Goal: Information Seeking & Learning: Learn about a topic

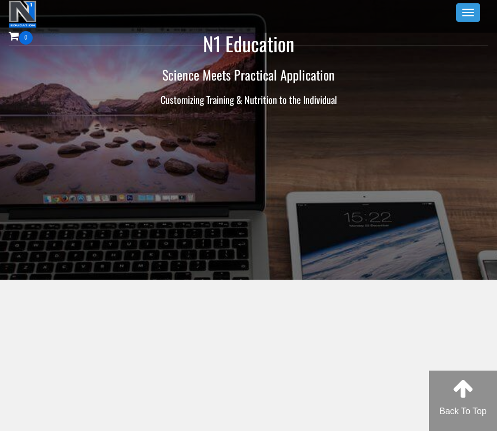
scroll to position [3, 0]
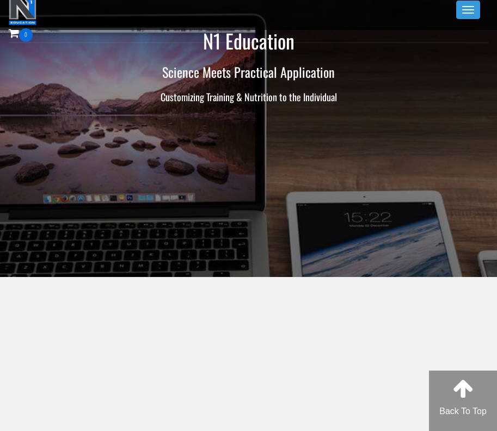
click at [468, 17] on button "Toggle navigation" at bounding box center [468, 10] width 24 height 19
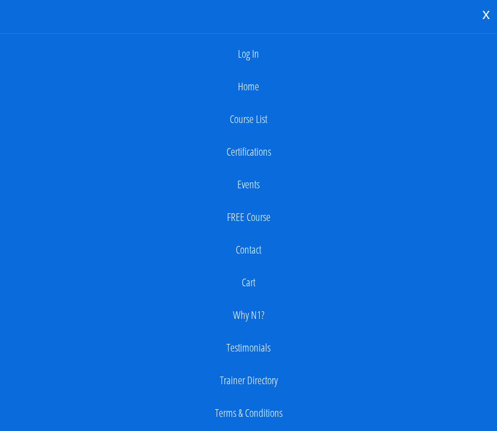
click at [268, 63] on link "Log In" at bounding box center [248, 54] width 486 height 22
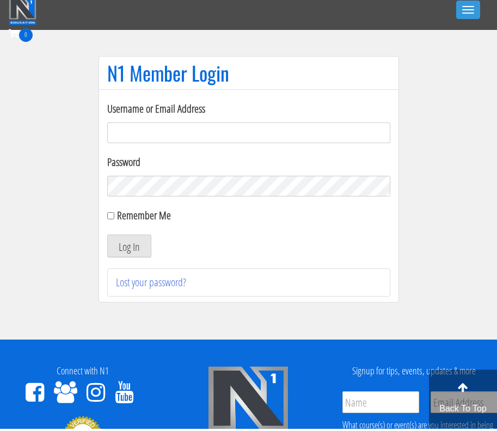
type input "Kedarkokil10@gmail.com"
click at [128, 246] on button "Log In" at bounding box center [129, 248] width 44 height 23
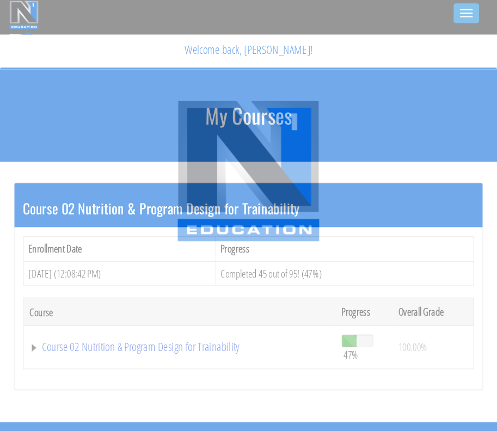
scroll to position [3, 0]
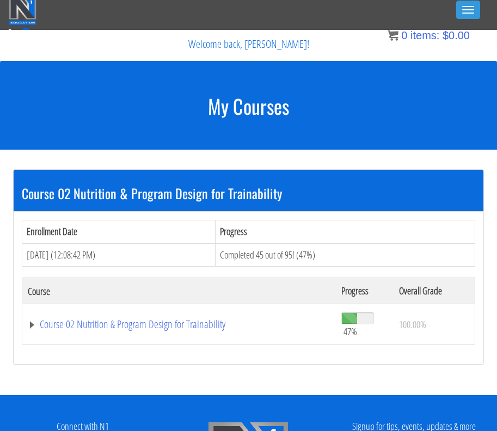
click at [204, 326] on link "Course 02 Nutrition & Program Design for Trainability" at bounding box center [179, 324] width 303 height 11
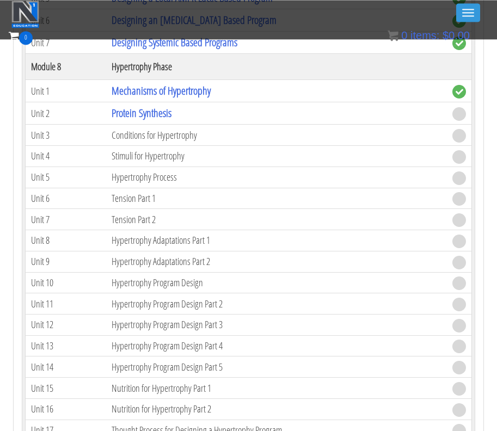
scroll to position [1410, 0]
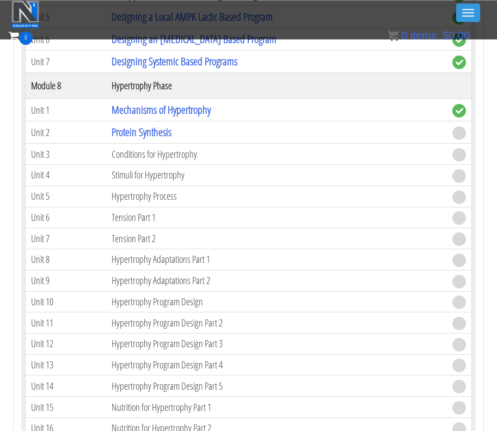
click at [120, 135] on link "Protein Synthesis" at bounding box center [142, 132] width 60 height 15
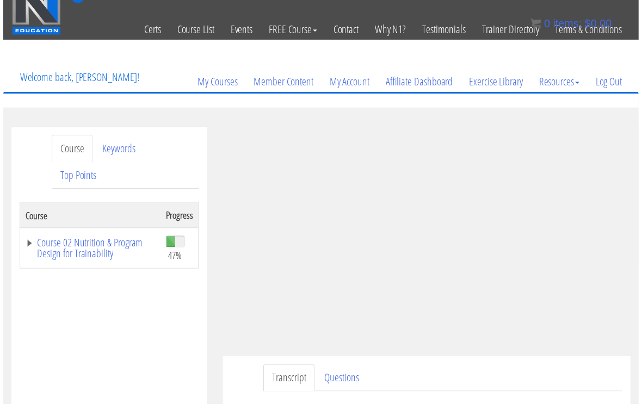
scroll to position [13, 0]
